Goal: Navigation & Orientation: Understand site structure

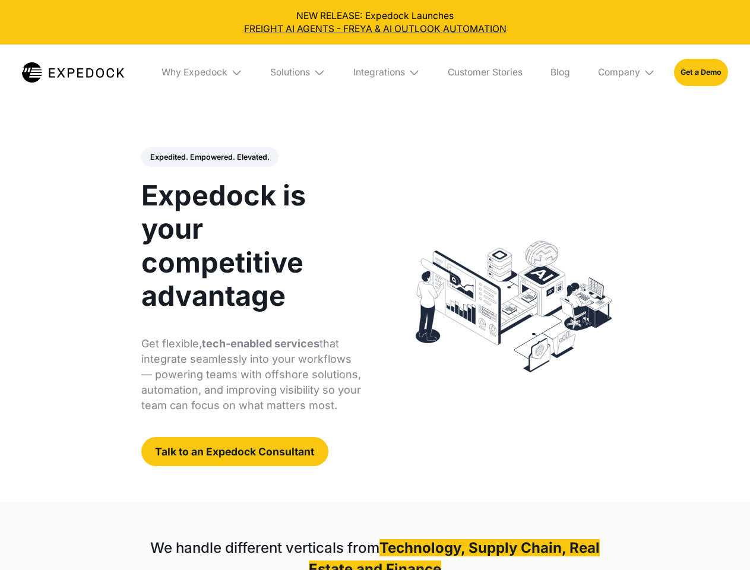
select select
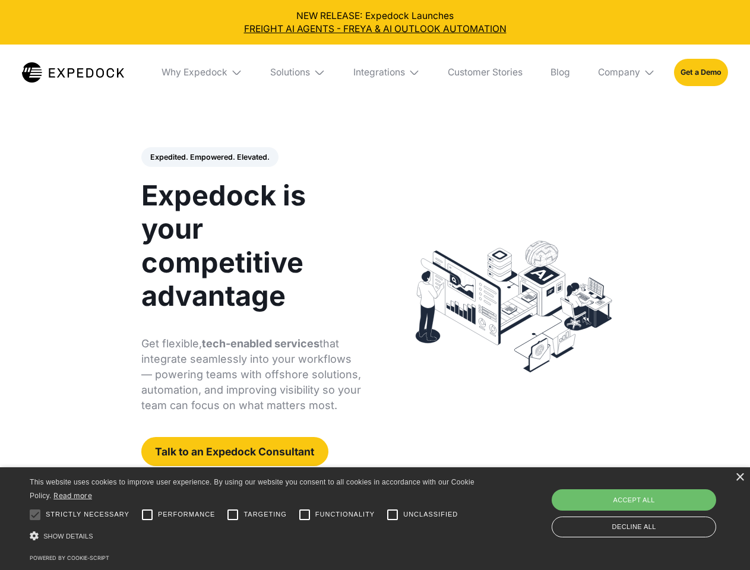
click at [375, 72] on div "Integrations" at bounding box center [379, 72] width 52 height 12
click at [202, 72] on div "Why Expedock" at bounding box center [194, 72] width 66 height 12
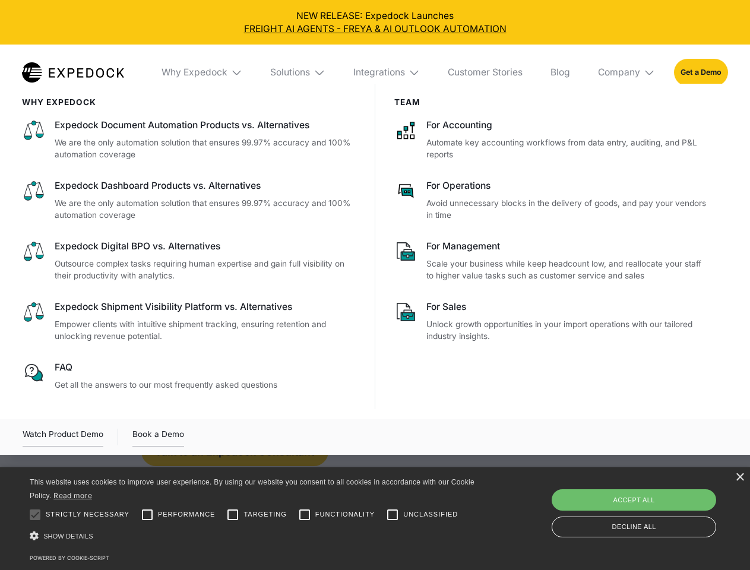
click at [299, 72] on div "Solutions" at bounding box center [290, 72] width 40 height 12
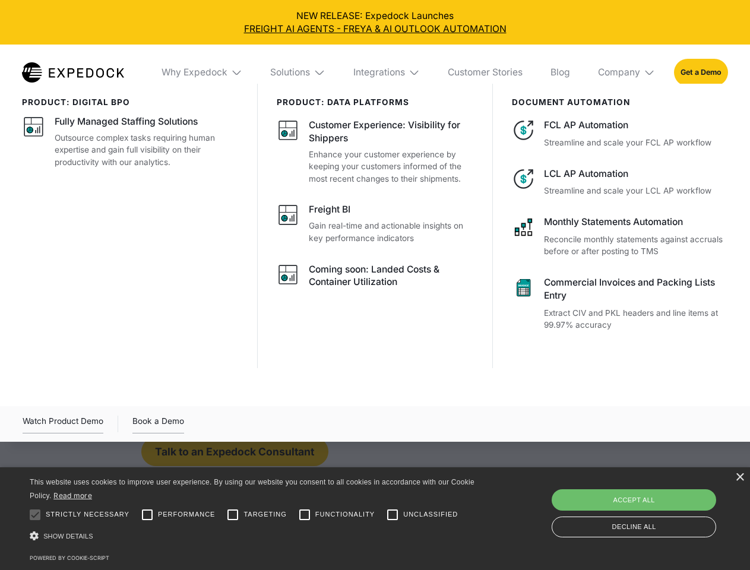
click at [387, 72] on div "Integrations" at bounding box center [379, 72] width 52 height 12
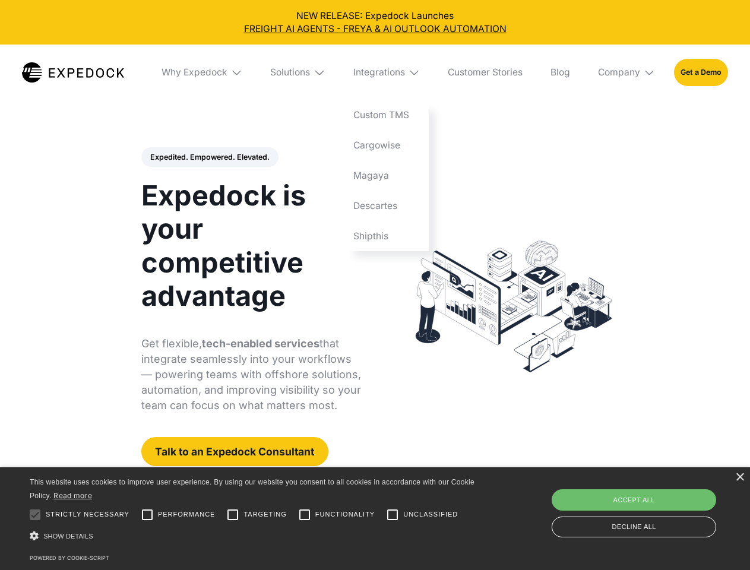
click at [627, 72] on div "Company" at bounding box center [619, 72] width 42 height 12
click at [209, 157] on div "Expedited. Empowered. Elevated. Automate Freight Document Extraction at 99.97% …" at bounding box center [251, 306] width 220 height 319
click at [35, 515] on div at bounding box center [35, 515] width 24 height 24
click at [147, 515] on input "Performance" at bounding box center [147, 515] width 24 height 24
checkbox input "true"
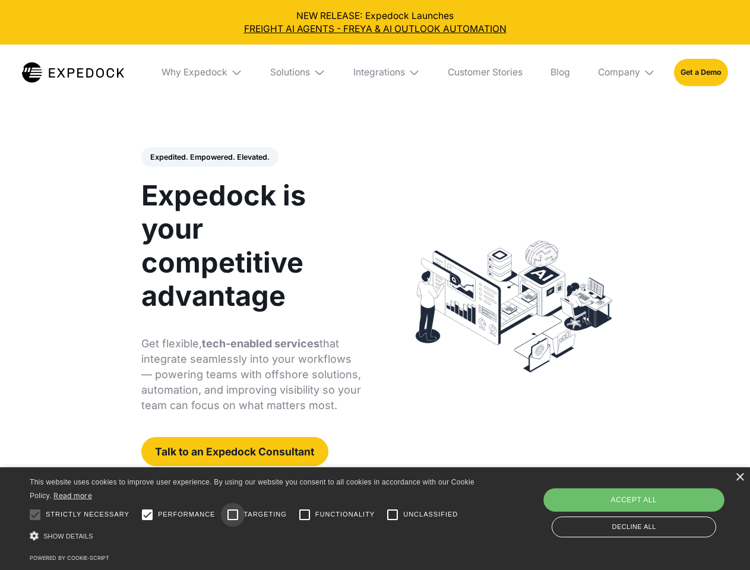
click at [233, 515] on input "Targeting" at bounding box center [233, 515] width 24 height 24
checkbox input "true"
click at [305, 515] on input "Functionality" at bounding box center [305, 515] width 24 height 24
checkbox input "true"
